Goal: Find specific page/section: Find specific page/section

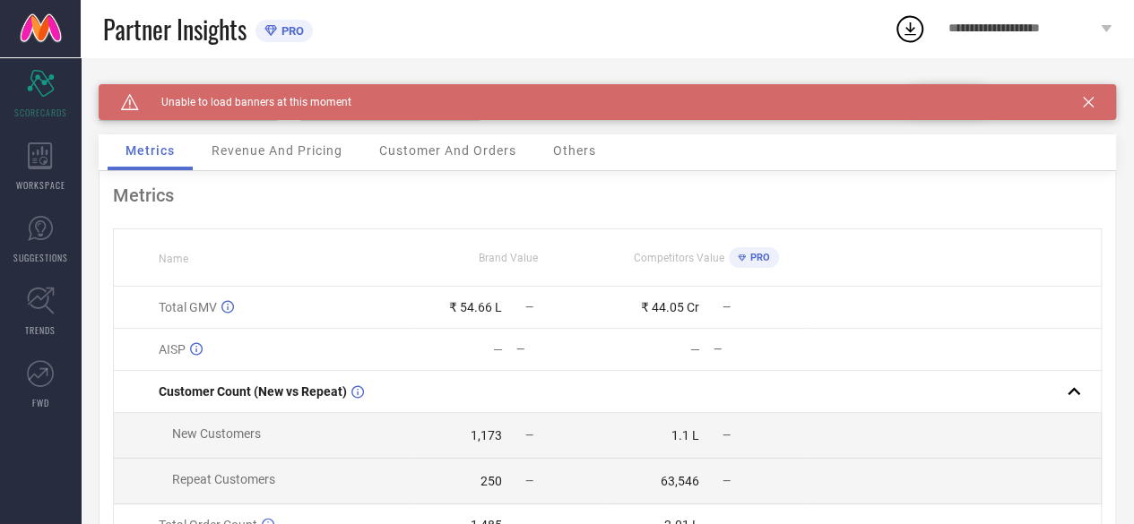
click at [1093, 98] on icon at bounding box center [1087, 102] width 11 height 11
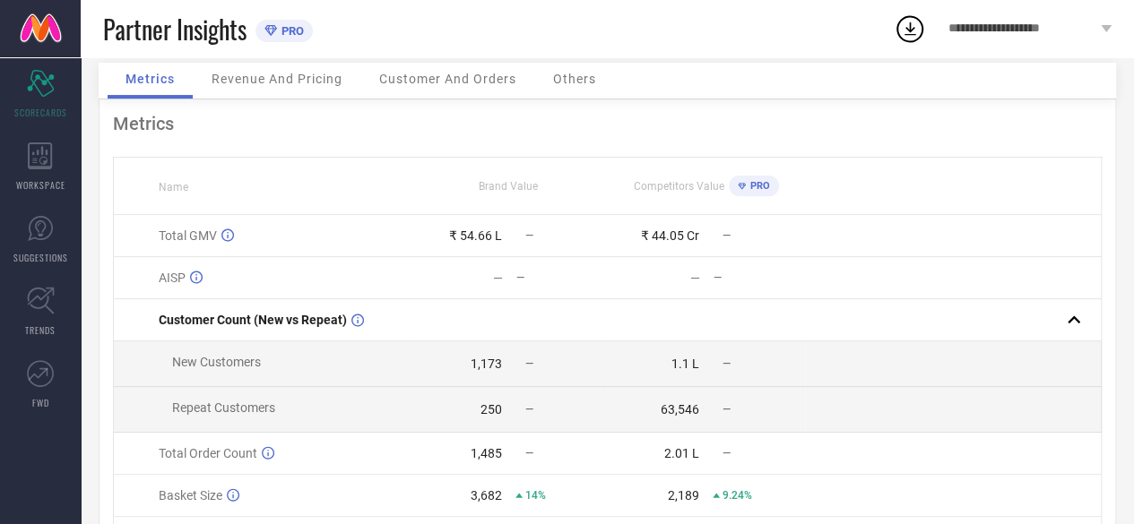
scroll to position [27, 0]
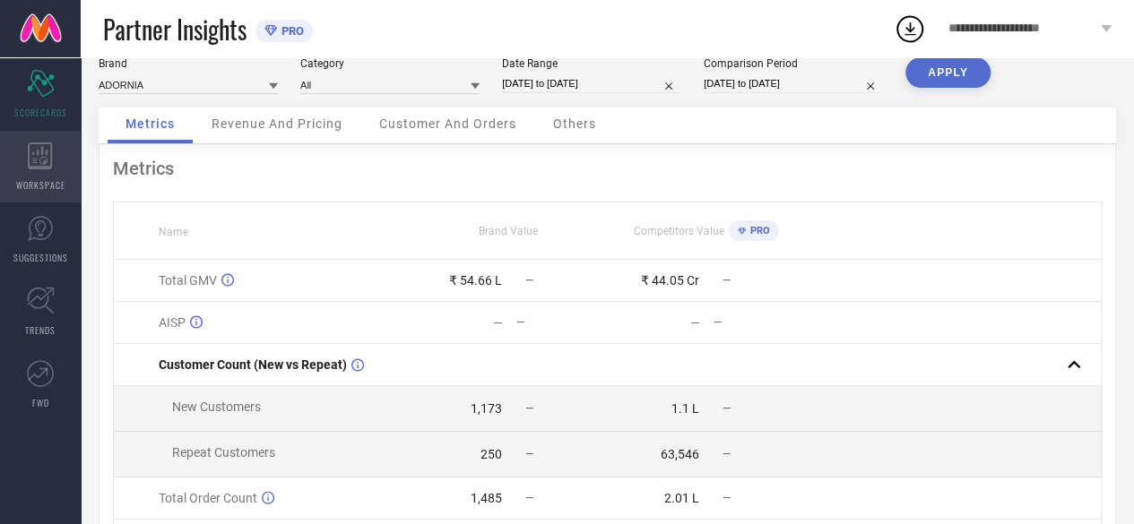
click at [50, 165] on icon at bounding box center [40, 155] width 25 height 27
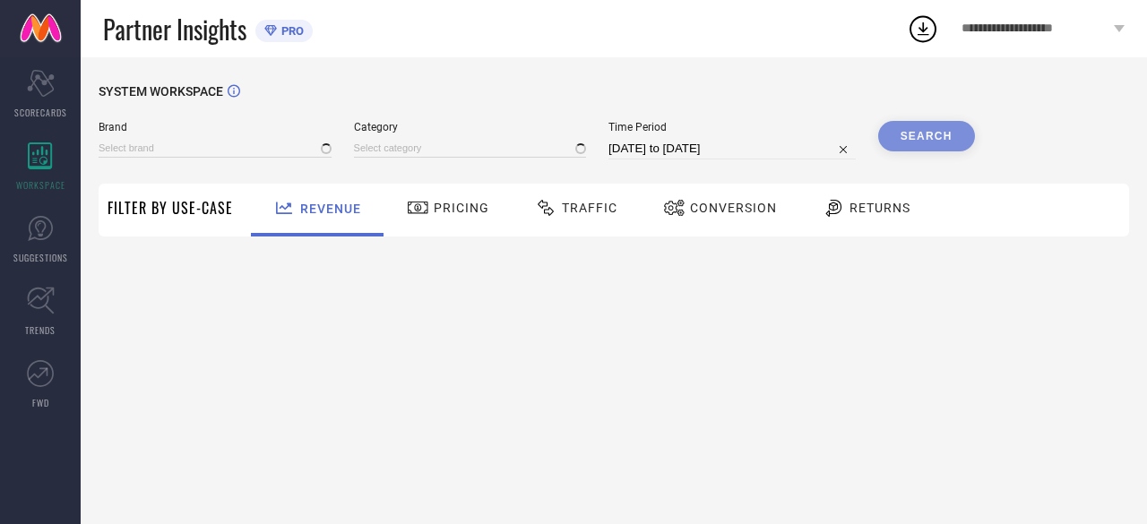
type input "ADORNIA"
type input "All"
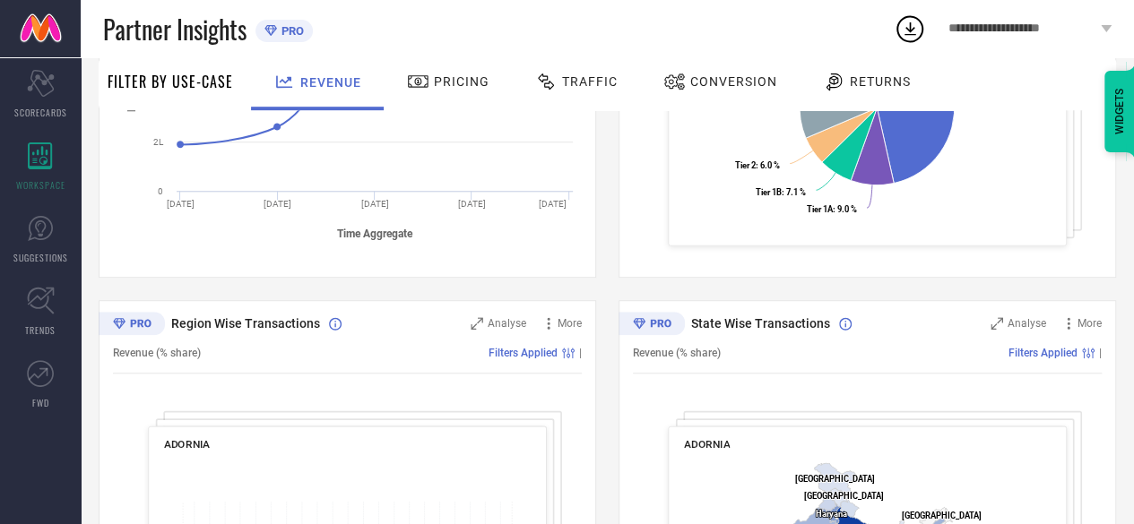
scroll to position [478, 0]
